Goal: Transaction & Acquisition: Subscribe to service/newsletter

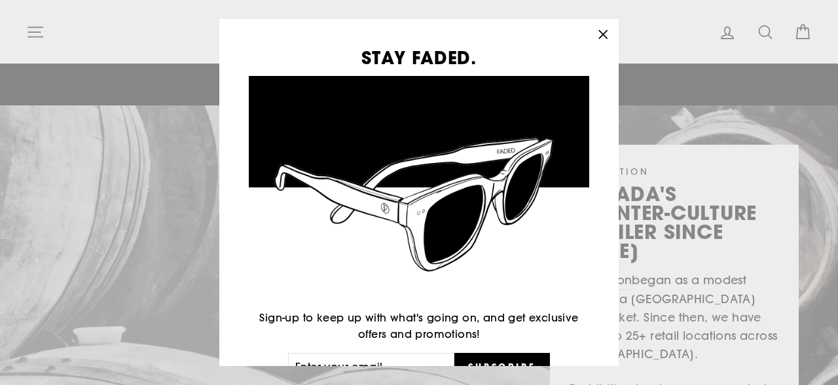
scroll to position [73, 0]
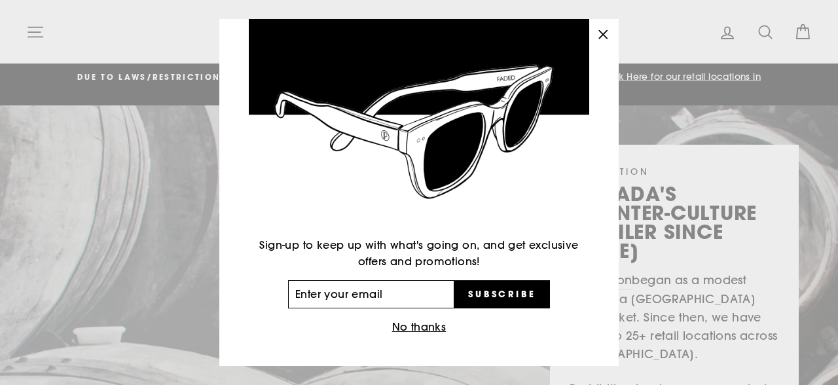
click at [407, 292] on input "Enter your email" at bounding box center [371, 294] width 166 height 29
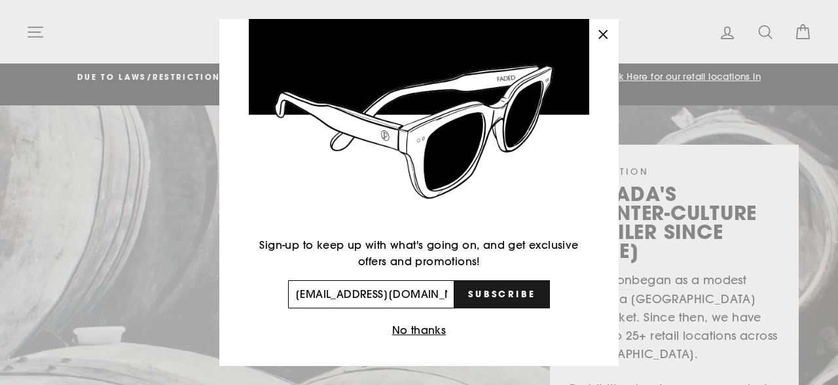
type input "dm13b3p@yahoo.com"
click at [485, 297] on span "Subscribe" at bounding box center [502, 294] width 68 height 12
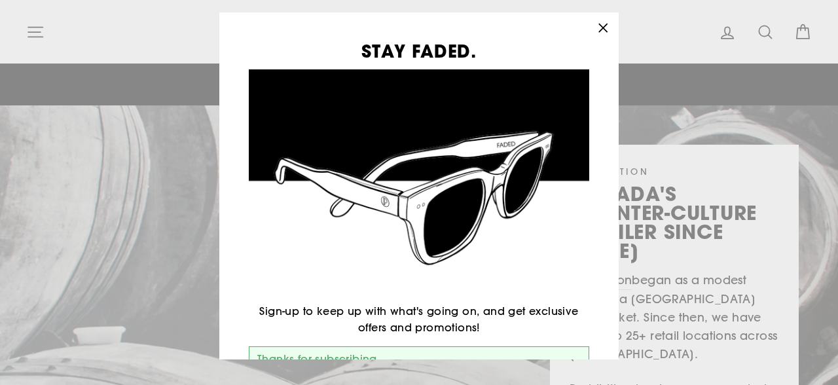
scroll to position [109, 0]
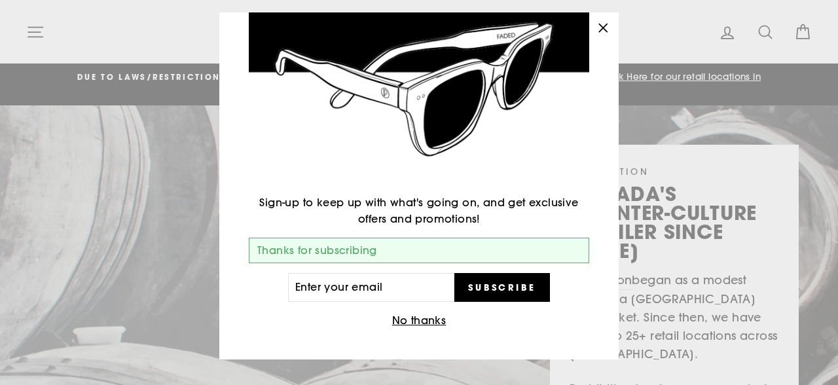
click at [603, 26] on icon "button" at bounding box center [603, 28] width 18 height 18
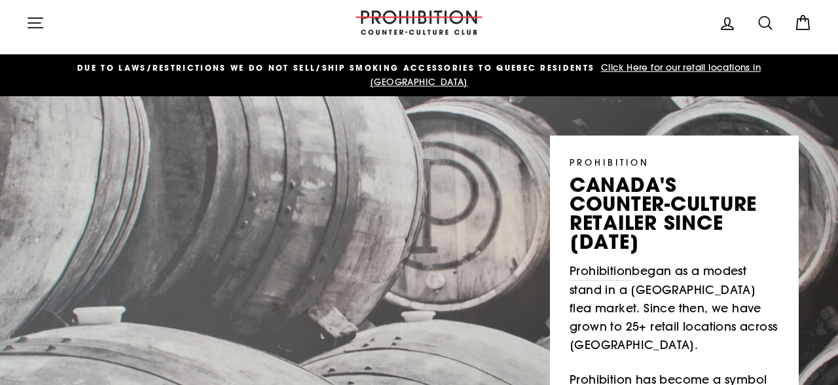
scroll to position [0, 0]
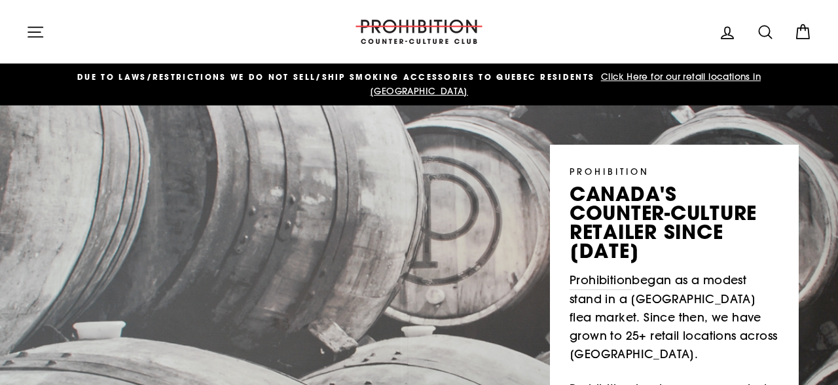
click at [804, 35] on icon at bounding box center [803, 32] width 18 height 18
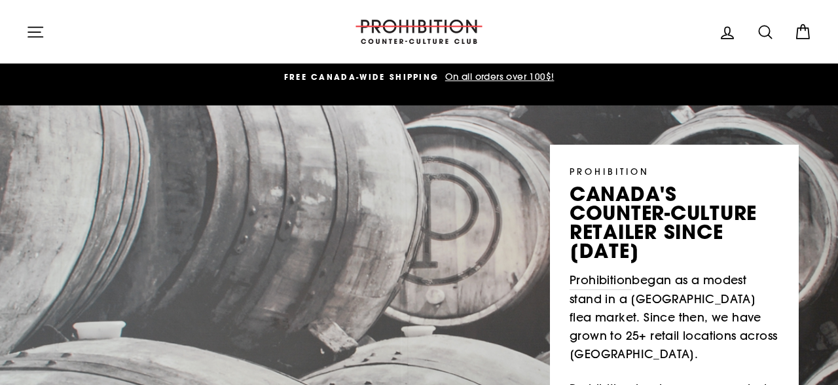
click at [34, 34] on icon "button" at bounding box center [35, 32] width 18 height 18
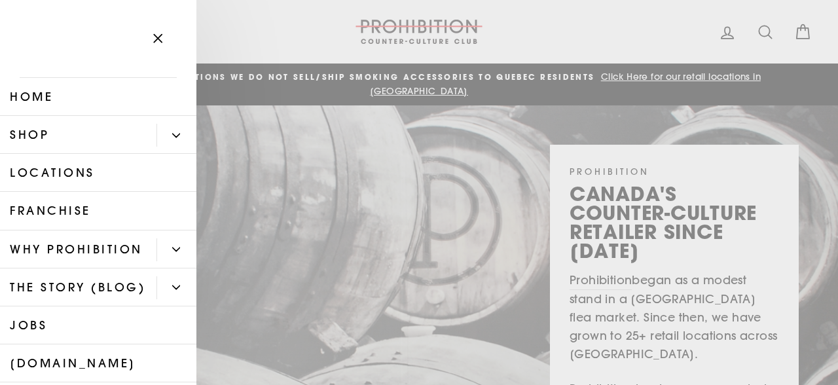
click at [39, 139] on link "Shop" at bounding box center [78, 135] width 156 height 38
click at [166, 136] on button "Primary" at bounding box center [176, 135] width 40 height 23
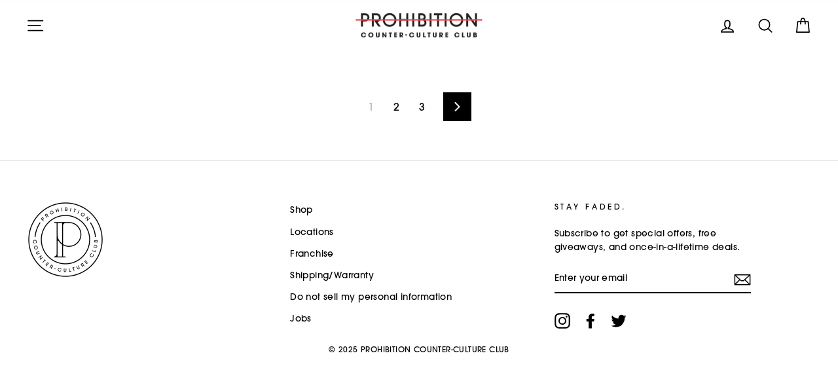
scroll to position [2115, 0]
